Goal: Task Accomplishment & Management: Manage account settings

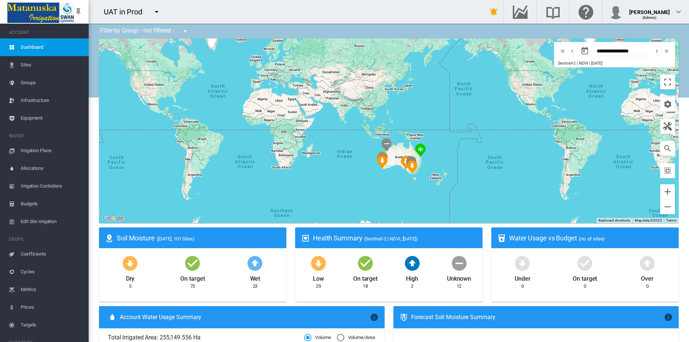
click at [158, 14] on md-icon "icon-menu-down" at bounding box center [156, 11] width 9 height 9
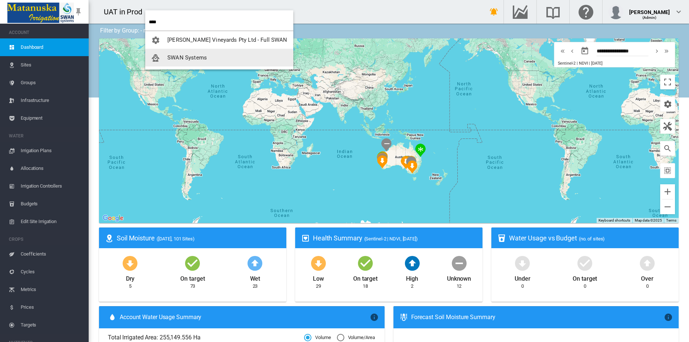
type input "****"
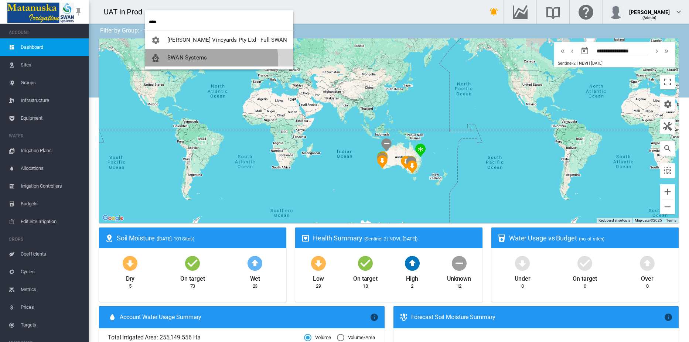
click at [189, 61] on span "SWAN Systems" at bounding box center [187, 57] width 40 height 7
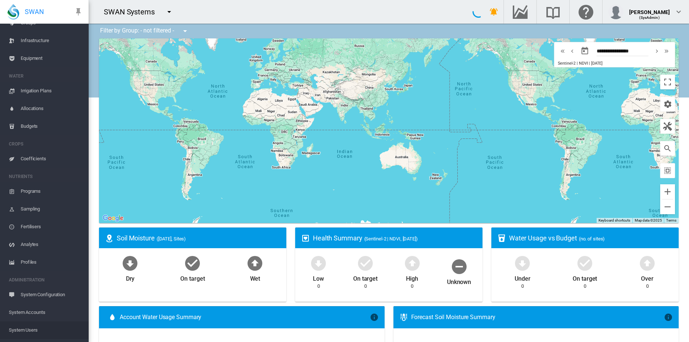
scroll to position [110, 0]
click at [39, 314] on span "Account Users" at bounding box center [52, 316] width 62 height 18
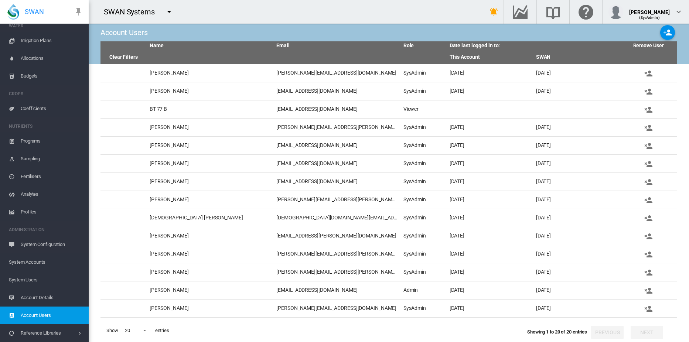
click at [39, 277] on span "System Users" at bounding box center [46, 280] width 74 height 18
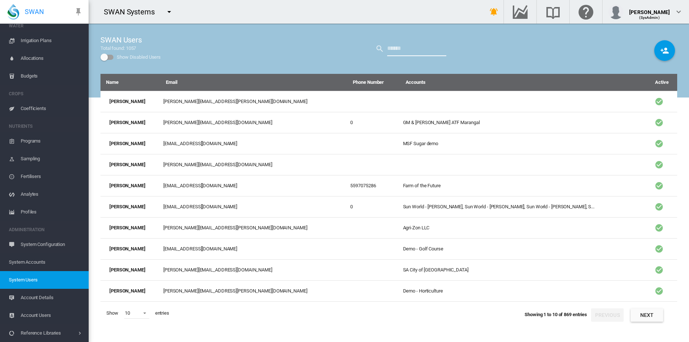
click at [409, 51] on input "text" at bounding box center [416, 48] width 59 height 15
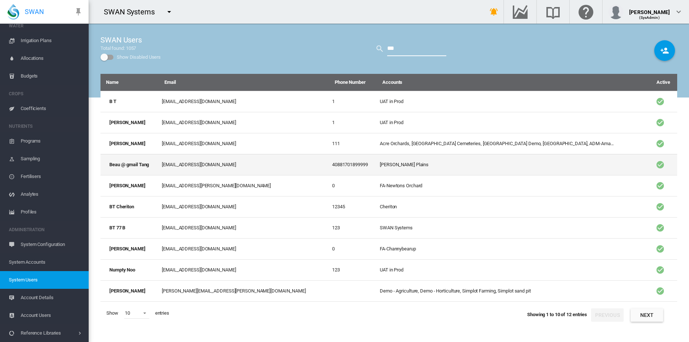
type input "***"
click at [138, 165] on td "Beau @ gmail Tang" at bounding box center [129, 164] width 58 height 21
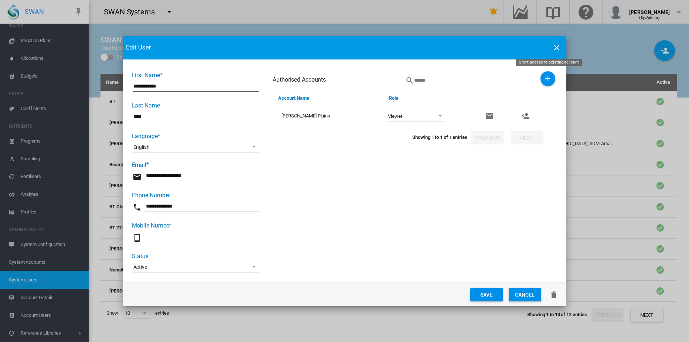
click at [550, 79] on md-icon "icon-plus" at bounding box center [547, 78] width 9 height 9
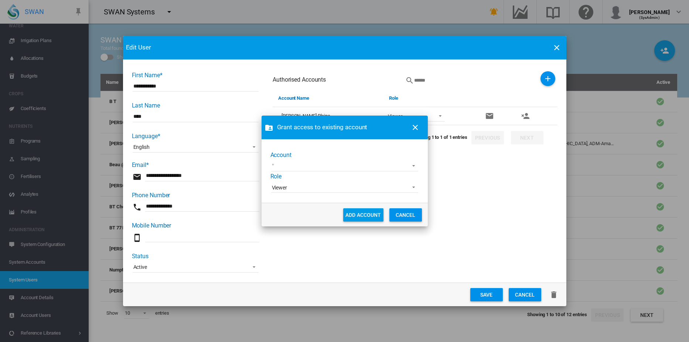
click at [351, 164] on md-select "1 site account 919 Wines ABC Company Acre Orchards [GEOGRAPHIC_DATA] Cemeteries…" at bounding box center [344, 165] width 147 height 11
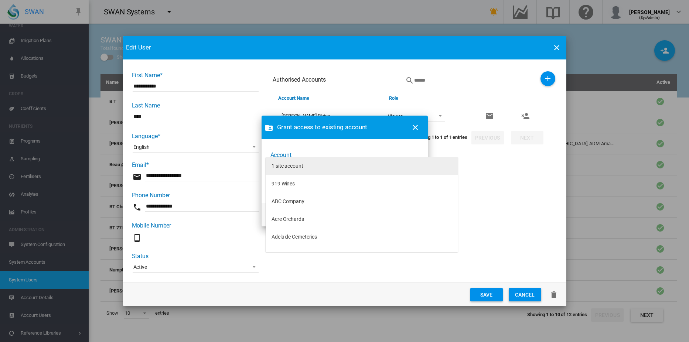
type md-option "[object Object]"
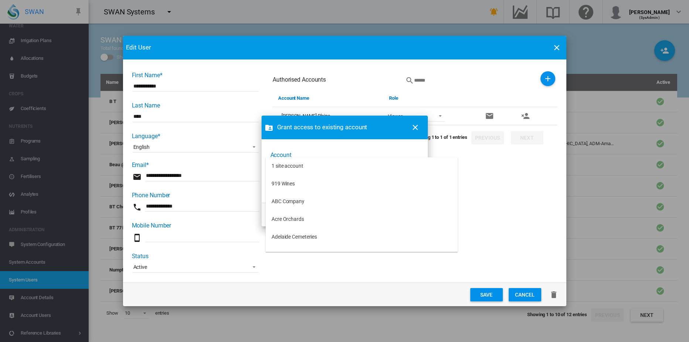
type md-option "[object Object]"
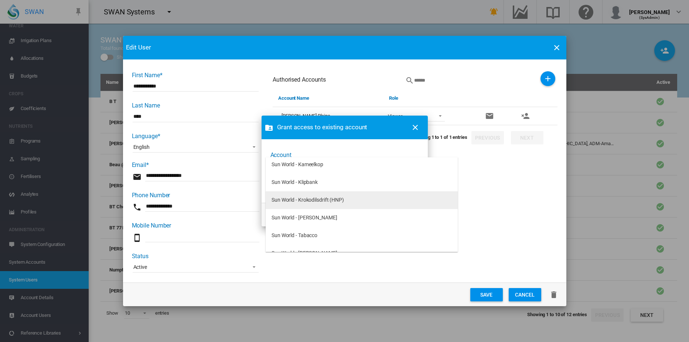
type md-option "[object Object]"
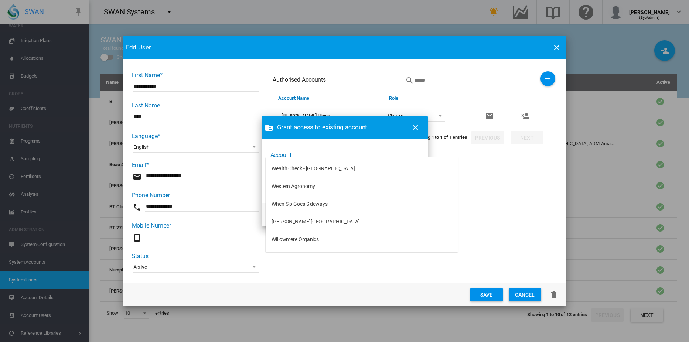
scroll to position [4644, 0]
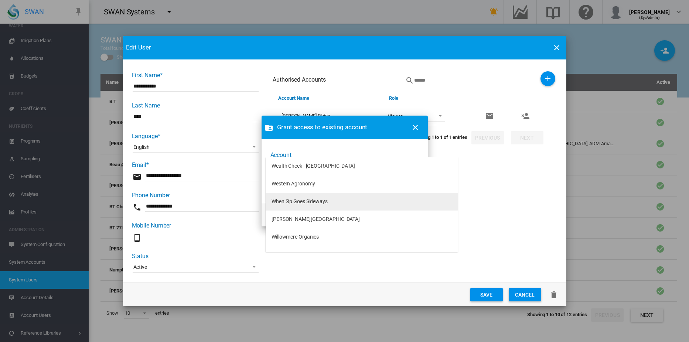
click at [308, 200] on div "When Sip Goes Sideways" at bounding box center [299, 201] width 56 height 7
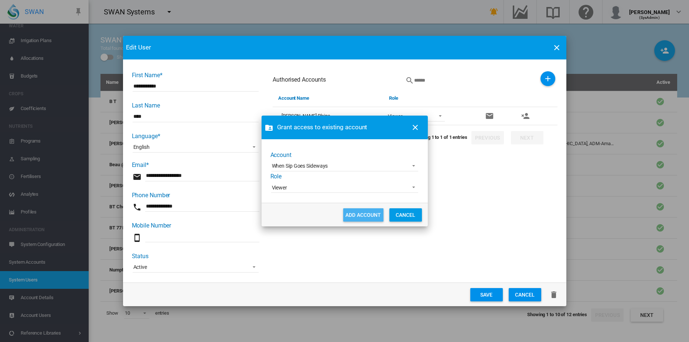
click at [362, 216] on button "ADD ACCOUNT" at bounding box center [363, 214] width 40 height 13
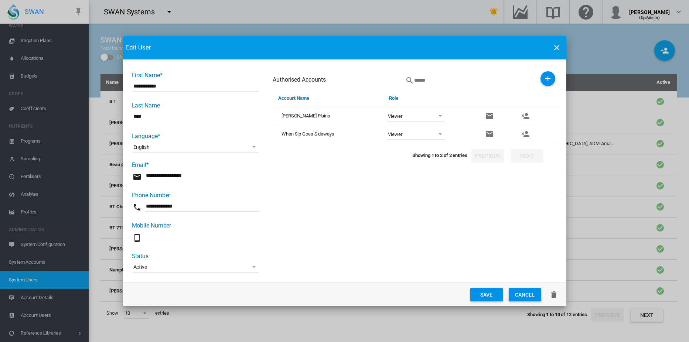
click at [487, 293] on button "Save" at bounding box center [486, 294] width 32 height 13
